Goal: Transaction & Acquisition: Obtain resource

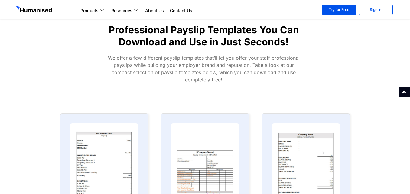
scroll to position [302, 0]
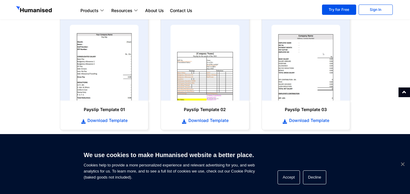
click at [403, 163] on span "Cookie Notice" at bounding box center [402, 164] width 6 height 6
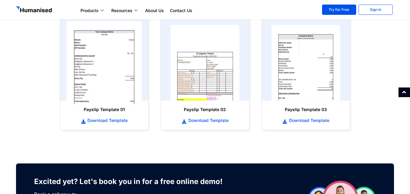
click at [105, 63] on img at bounding box center [104, 62] width 76 height 83
click at [118, 56] on img at bounding box center [104, 62] width 76 height 83
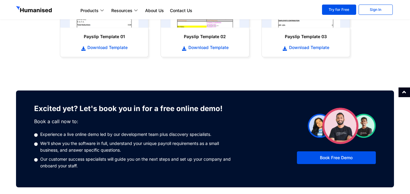
scroll to position [330, 0]
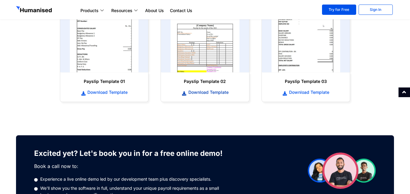
click at [202, 91] on span "Download Template" at bounding box center [208, 92] width 42 height 6
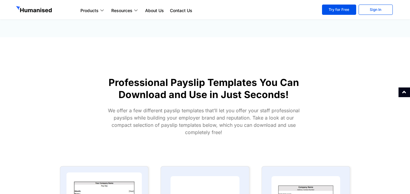
scroll to position [272, 0]
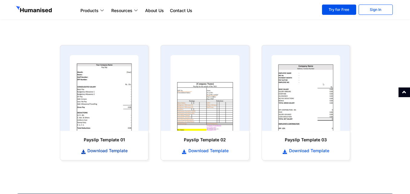
click at [101, 151] on span "Download Template" at bounding box center [107, 150] width 42 height 6
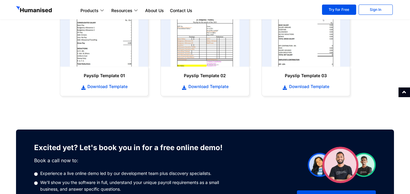
scroll to position [393, 0]
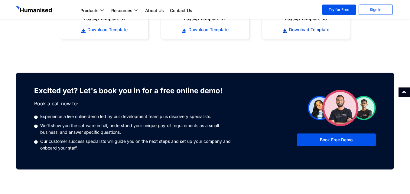
click at [321, 28] on span "Download Template" at bounding box center [308, 30] width 42 height 6
